Goal: Task Accomplishment & Management: Use online tool/utility

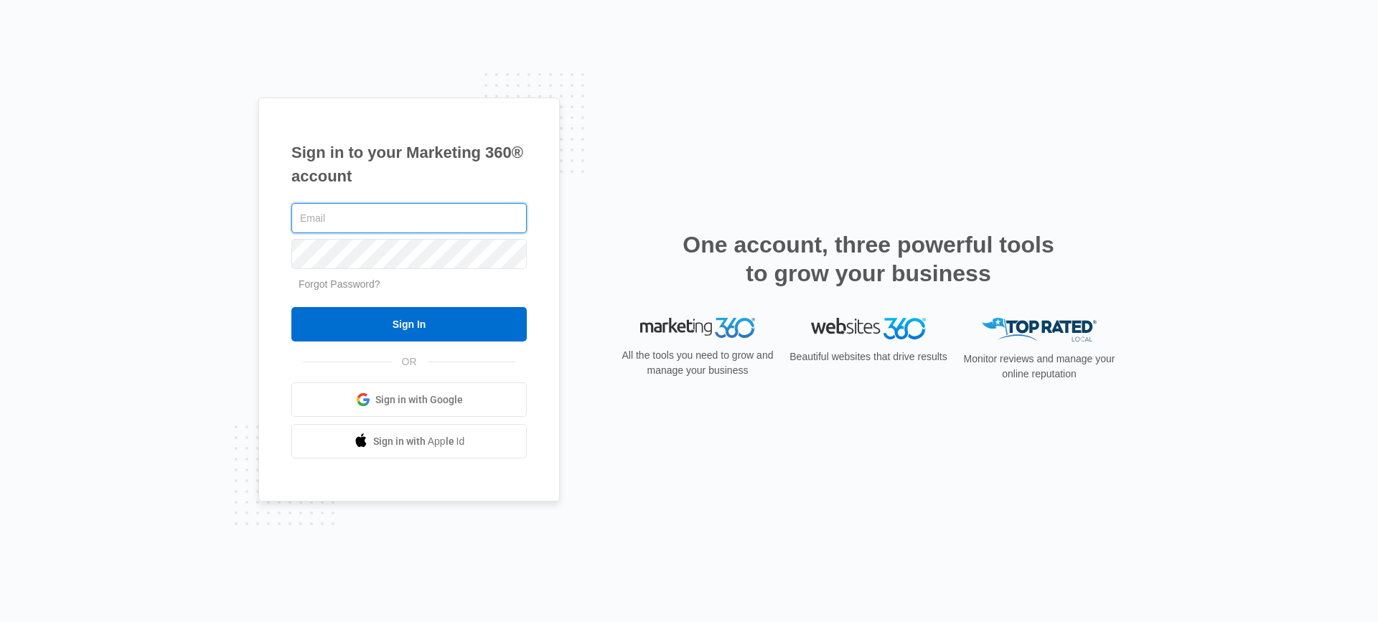
click at [460, 215] on input "text" at bounding box center [408, 218] width 235 height 30
type input "[EMAIL_ADDRESS][DOMAIN_NAME]"
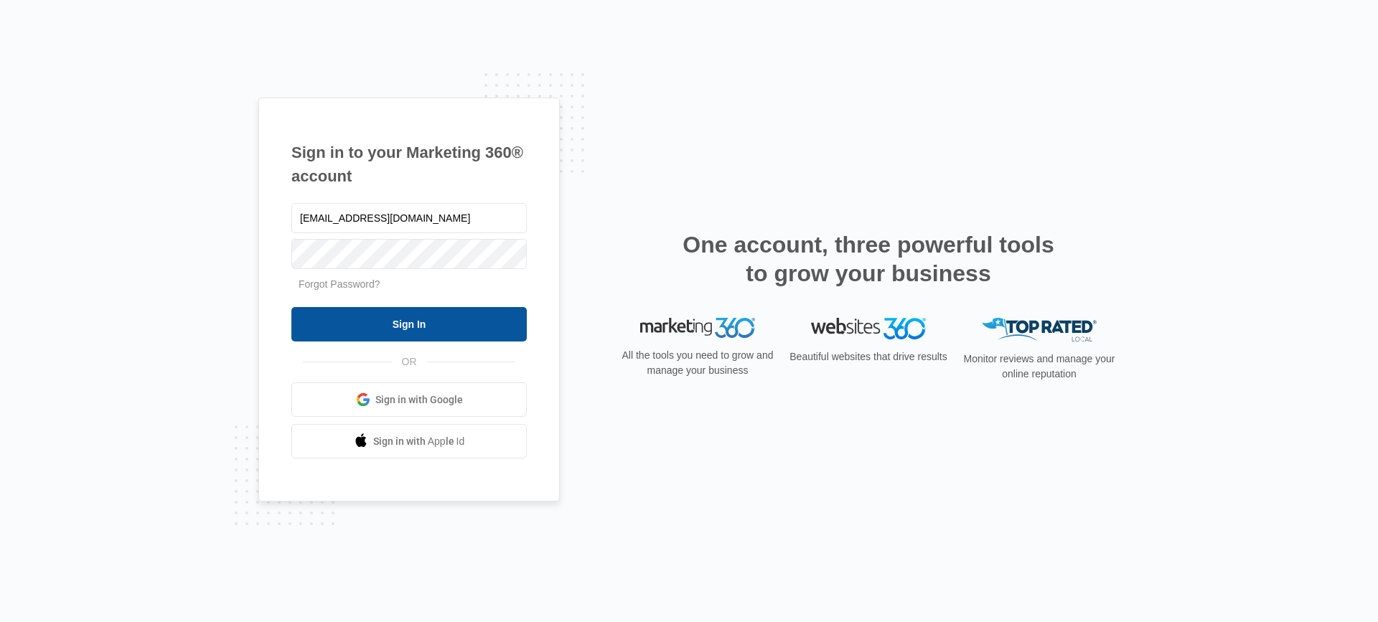
click at [474, 337] on input "Sign In" at bounding box center [408, 324] width 235 height 34
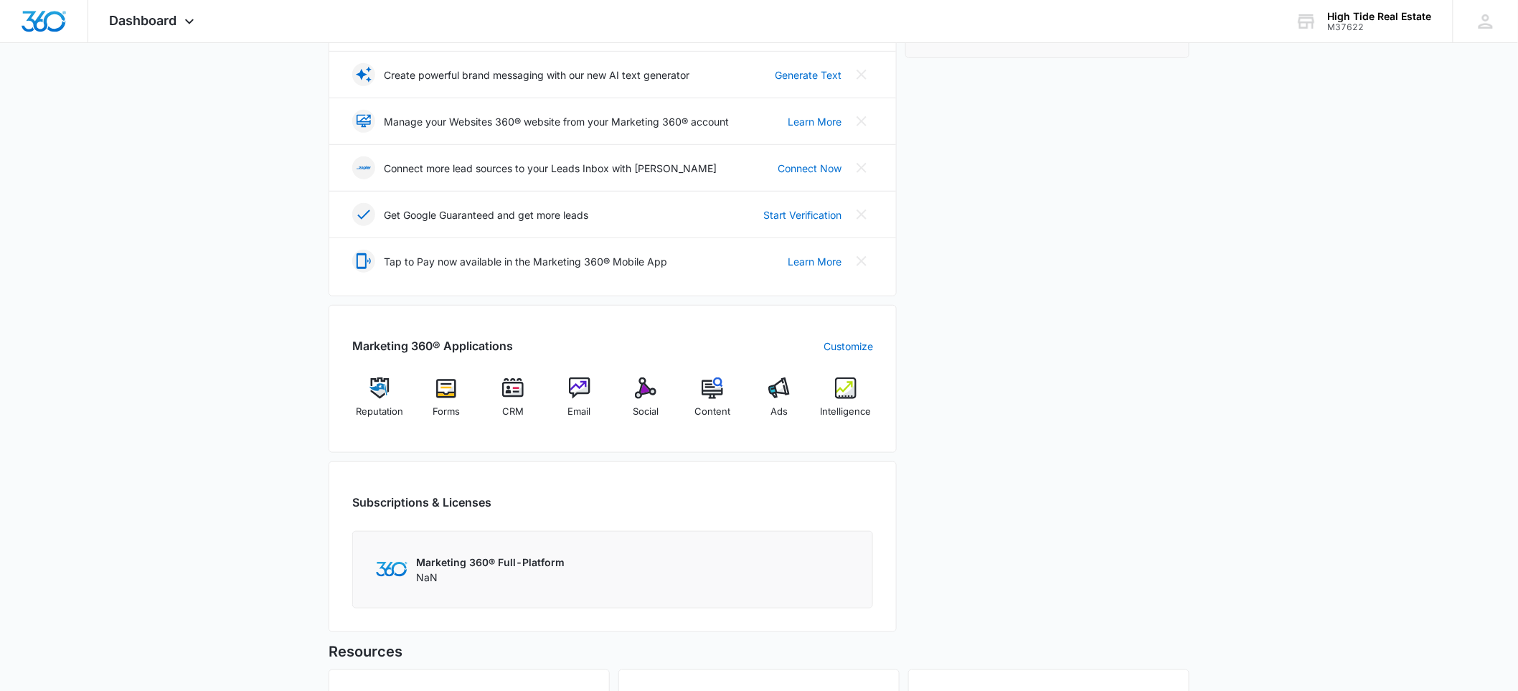
scroll to position [398, 0]
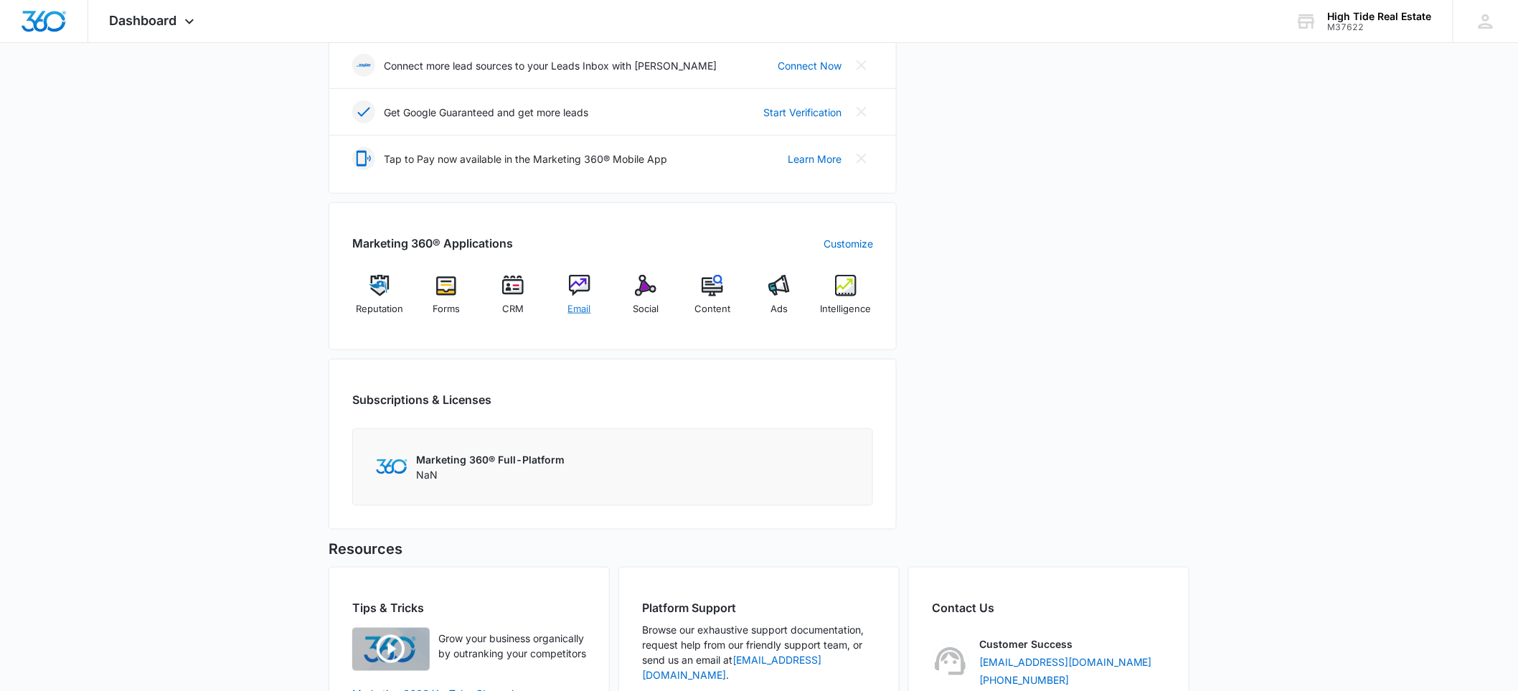
click at [581, 312] on span "Email" at bounding box center [579, 309] width 23 height 14
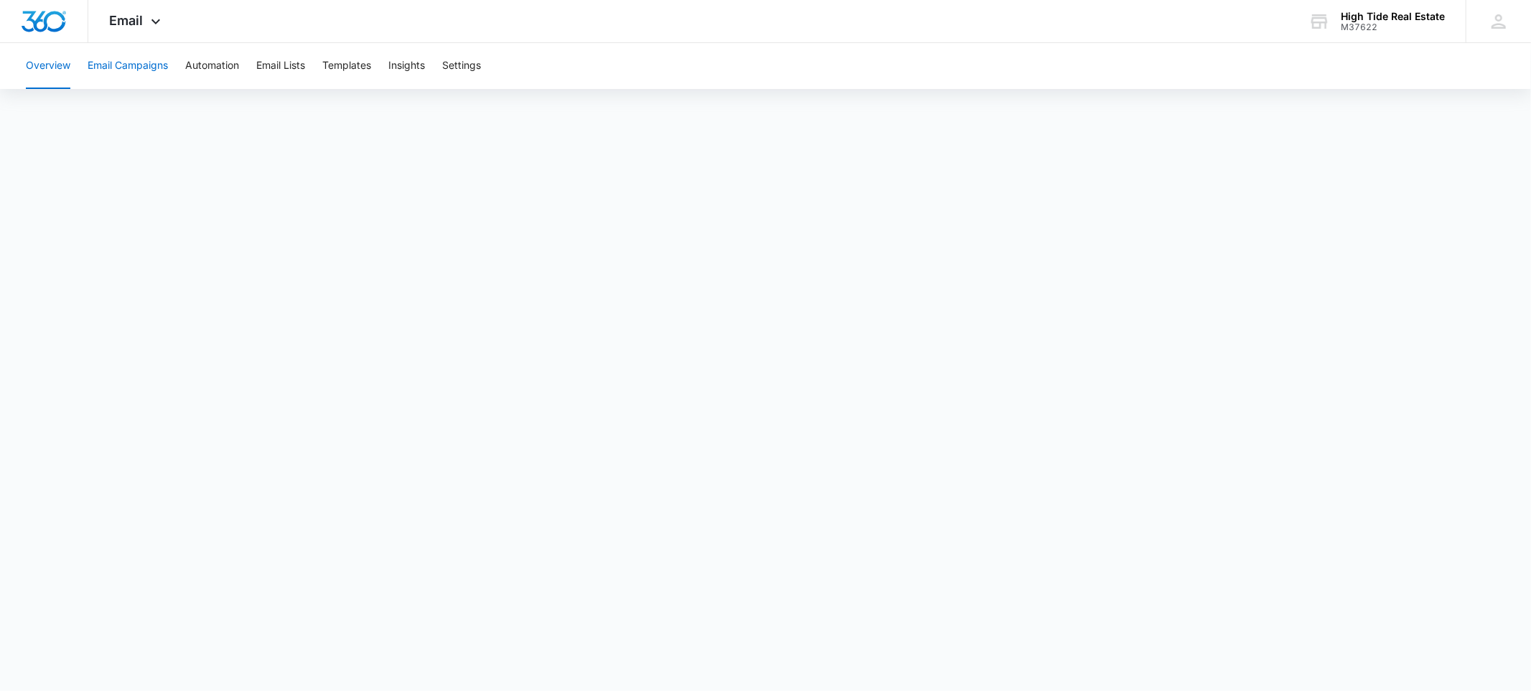
click at [152, 69] on button "Email Campaigns" at bounding box center [128, 66] width 80 height 46
click at [205, 82] on button "Automation" at bounding box center [212, 66] width 54 height 46
